Goal: Complete application form: Complete application form

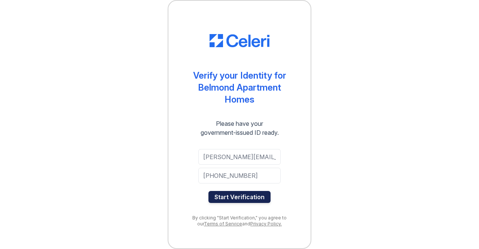
click at [255, 198] on button "Start Verification" at bounding box center [239, 197] width 62 height 12
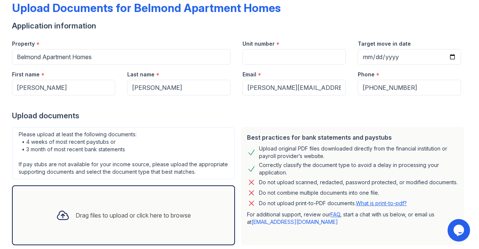
scroll to position [53, 0]
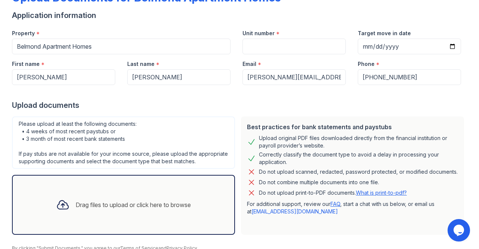
click at [319, 143] on div "Upload original PDF files downloaded directly from the financial institution or…" at bounding box center [358, 141] width 199 height 15
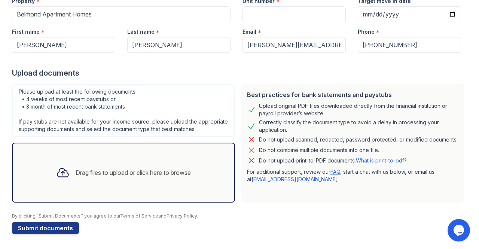
scroll to position [91, 0]
click at [104, 181] on div "Drag files to upload or click here to browse" at bounding box center [123, 172] width 147 height 25
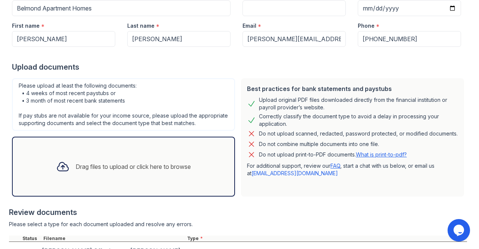
scroll to position [168, 0]
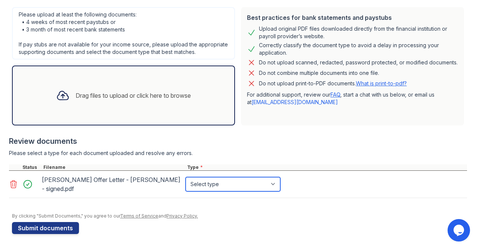
click at [233, 185] on select "Select type Paystub Bank Statement Offer Letter Tax Documents Benefit Award Let…" at bounding box center [233, 184] width 95 height 14
select select "offer_letter"
click at [186, 177] on select "Select type Paystub Bank Statement Offer Letter Tax Documents Benefit Award Let…" at bounding box center [233, 184] width 95 height 14
click at [280, 186] on select "Select type Paystub Bank Statement Offer Letter Tax Documents Benefit Award Let…" at bounding box center [233, 184] width 95 height 14
click at [304, 159] on div at bounding box center [238, 160] width 458 height 7
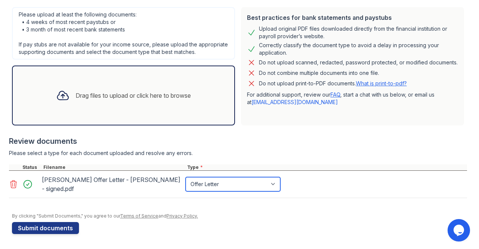
click at [276, 181] on select "Select type Paystub Bank Statement Offer Letter Tax Documents Benefit Award Let…" at bounding box center [233, 184] width 95 height 14
click at [186, 177] on select "Select type Paystub Bank Statement Offer Letter Tax Documents Benefit Award Let…" at bounding box center [233, 184] width 95 height 14
click at [299, 164] on div at bounding box center [238, 160] width 458 height 7
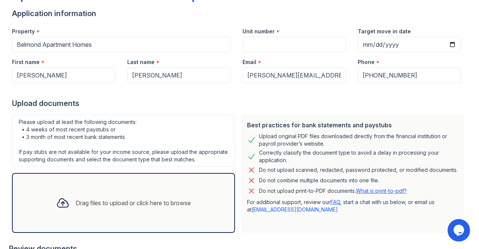
scroll to position [54, 0]
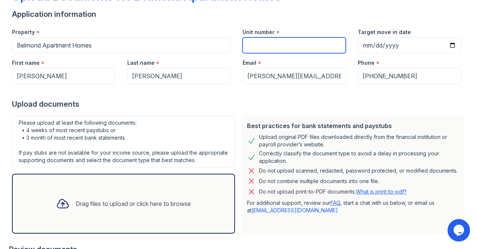
click at [253, 46] on input "Unit number" at bounding box center [293, 45] width 103 height 16
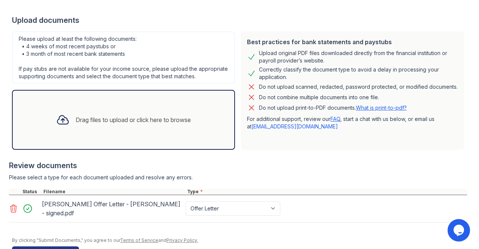
scroll to position [168, 0]
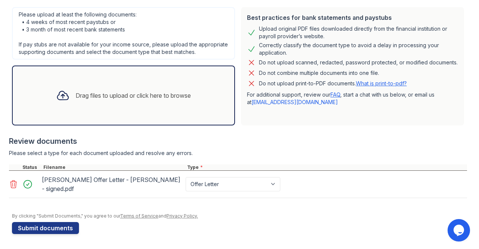
type input "8203"
click at [227, 182] on select "Select type Paystub Bank Statement Offer Letter Tax Documents Benefit Award Let…" at bounding box center [233, 184] width 95 height 14
click at [308, 156] on div "Please select a type for each document uploaded and resolve any errors." at bounding box center [238, 152] width 458 height 7
click at [114, 88] on div "Drag files to upload or click here to browse" at bounding box center [123, 95] width 147 height 25
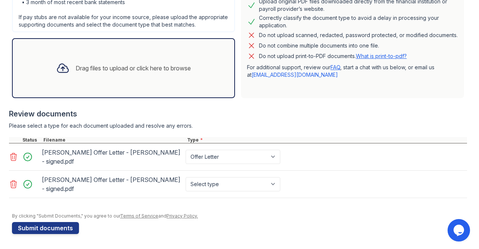
scroll to position [196, 0]
click at [261, 187] on select "Select type Paystub Bank Statement Offer Letter Tax Documents Benefit Award Let…" at bounding box center [233, 184] width 95 height 14
select select "paystub"
click at [186, 177] on select "Select type Paystub Bank Statement Offer Letter Tax Documents Benefit Award Let…" at bounding box center [233, 184] width 95 height 14
click at [169, 59] on div "Drag files to upload or click here to browse" at bounding box center [123, 67] width 147 height 25
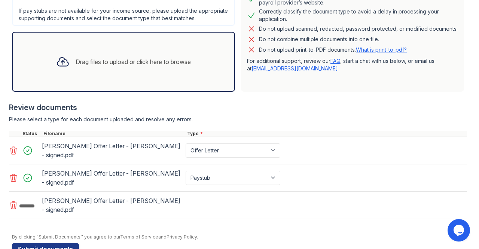
scroll to position [223, 0]
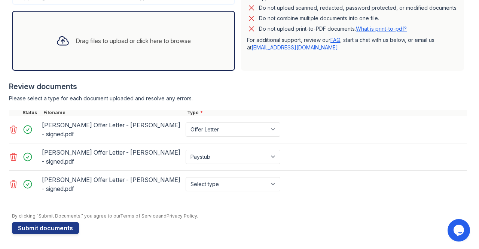
click at [252, 193] on div "Select type Paystub Bank Statement Offer Letter Tax Documents Benefit Award Let…" at bounding box center [233, 184] width 99 height 21
click at [255, 184] on select "Select type Paystub Bank Statement Offer Letter Tax Documents Benefit Award Let…" at bounding box center [233, 184] width 95 height 14
select select "bank_statement"
click at [186, 177] on select "Select type Paystub Bank Statement Offer Letter Tax Documents Benefit Award Let…" at bounding box center [233, 184] width 95 height 14
click at [38, 224] on button "Submit documents" at bounding box center [45, 228] width 67 height 12
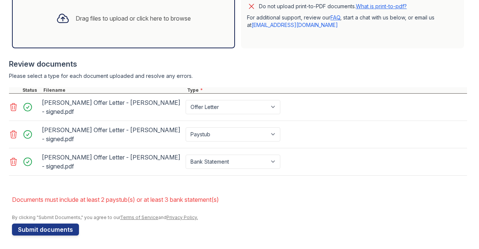
scroll to position [268, 0]
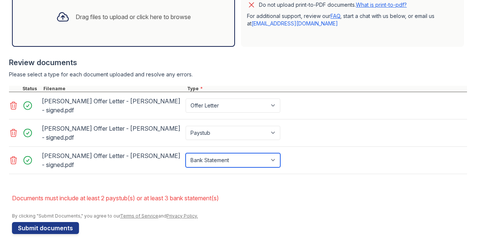
click at [271, 159] on select "Paystub Bank Statement Offer Letter Tax Documents Benefit Award Letter Investme…" at bounding box center [233, 160] width 95 height 14
select select "paystub"
click at [186, 153] on select "Paystub Bank Statement Offer Letter Tax Documents Benefit Award Letter Investme…" at bounding box center [233, 160] width 95 height 14
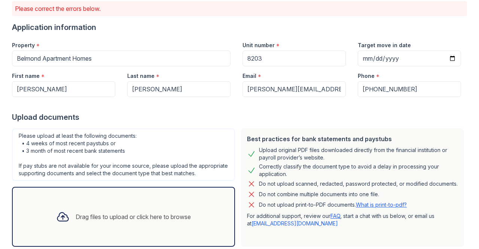
scroll to position [65, 0]
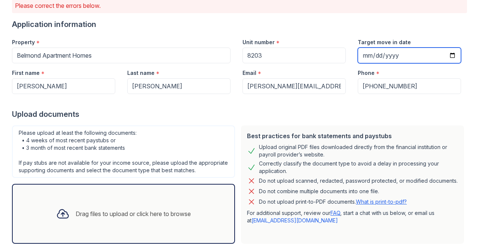
click at [363, 53] on input "Target move in date" at bounding box center [409, 56] width 103 height 16
click at [447, 53] on input "Target move in date" at bounding box center [409, 56] width 103 height 16
type input "2025-08-30"
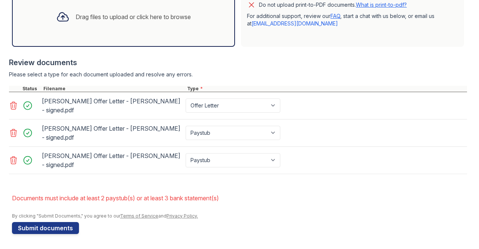
scroll to position [268, 0]
click at [54, 229] on button "Submit documents" at bounding box center [45, 228] width 67 height 12
